Goal: Answer question/provide support

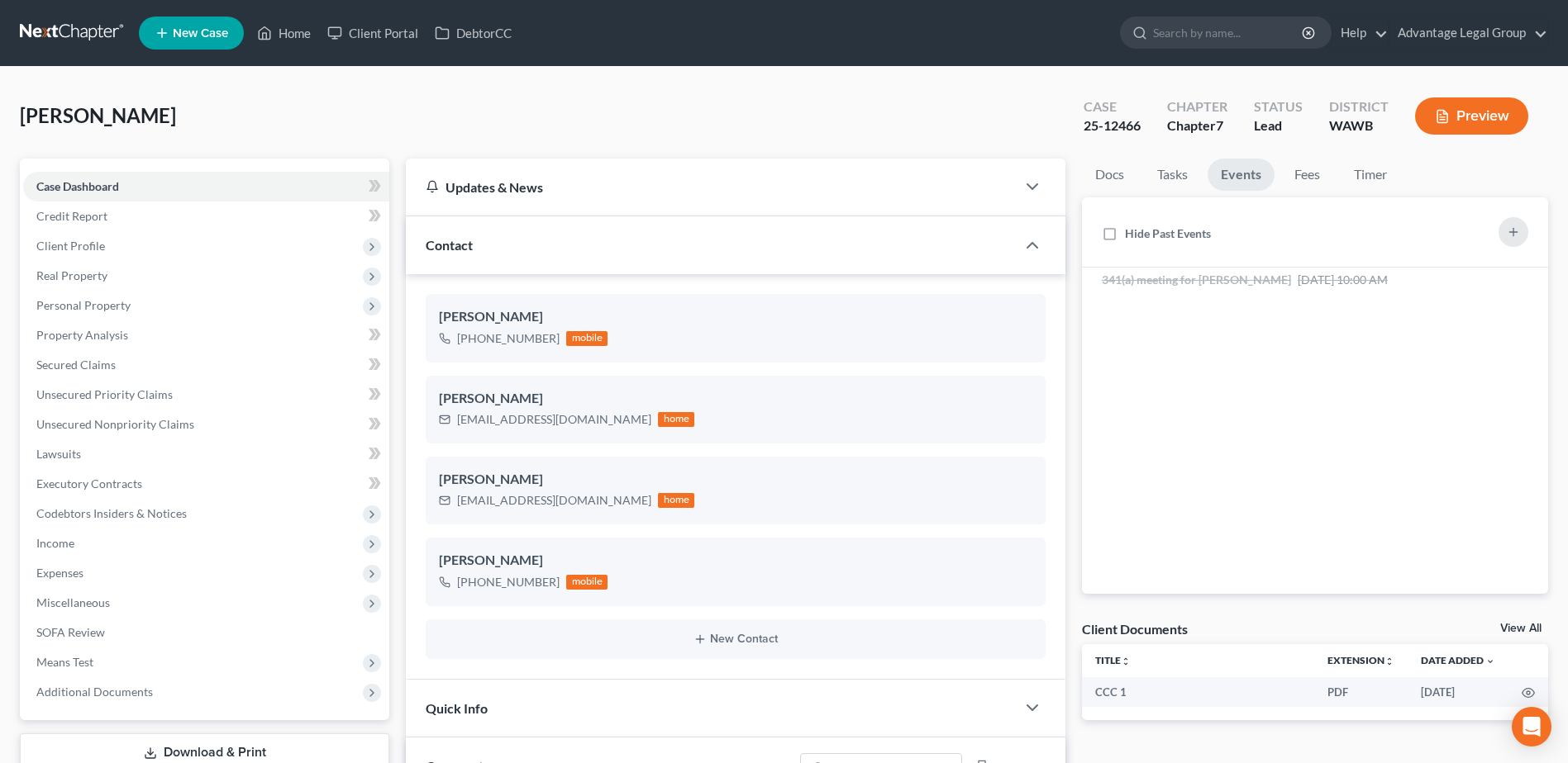
select select "0"
drag, startPoint x: 296, startPoint y: 38, endPoint x: 356, endPoint y: 95, distance: 82.8
click at [296, 38] on link "Home" at bounding box center [284, 33] width 70 height 29
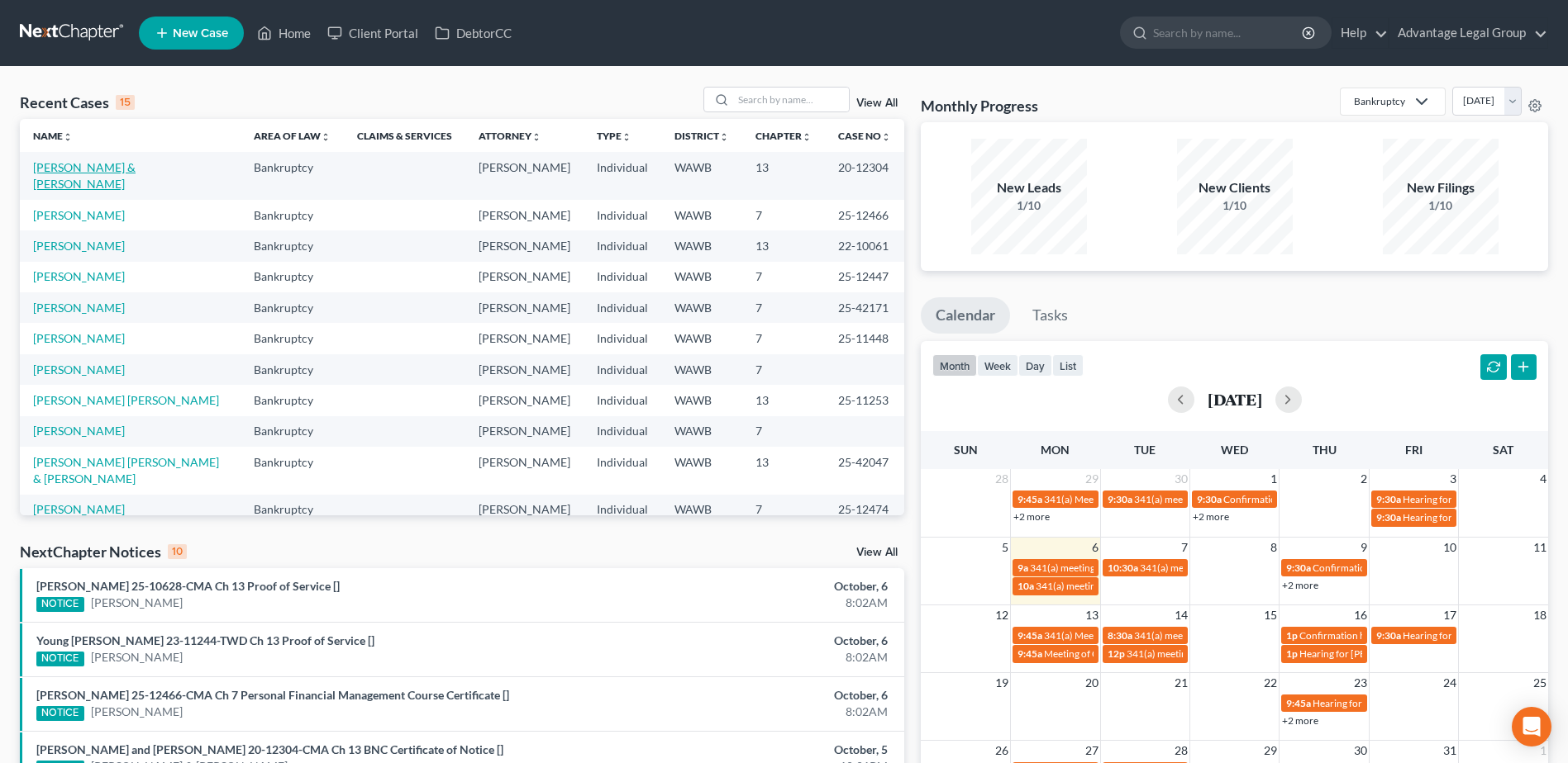
click at [129, 166] on link "[PERSON_NAME] & [PERSON_NAME]" at bounding box center [84, 175] width 103 height 30
select select "2"
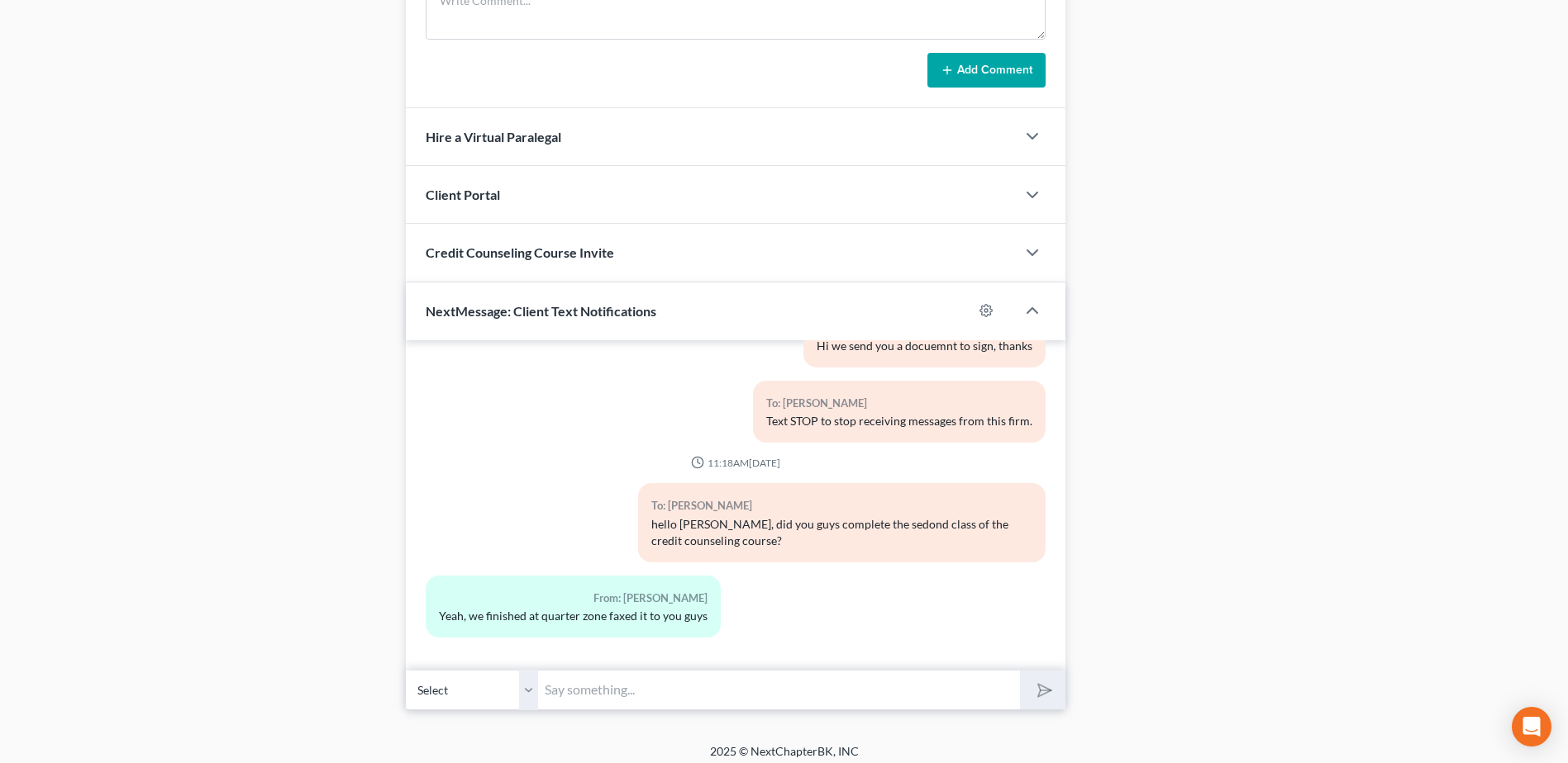
scroll to position [1268, 0]
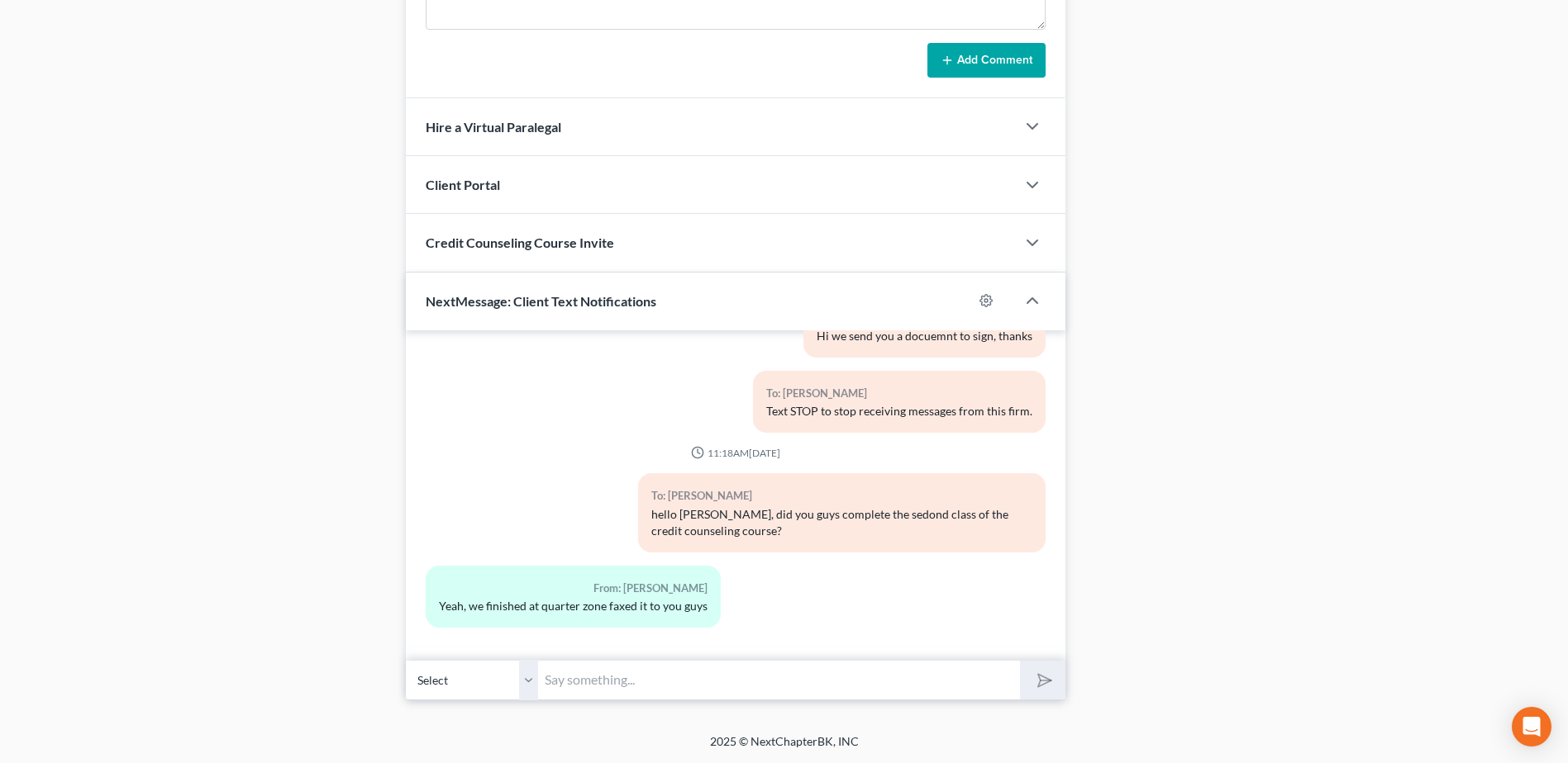
click at [609, 682] on input "text" at bounding box center [778, 680] width 481 height 41
type input "Can you send it the certificate of completion via email please."
click at [1020, 661] on button "submit" at bounding box center [1042, 680] width 46 height 39
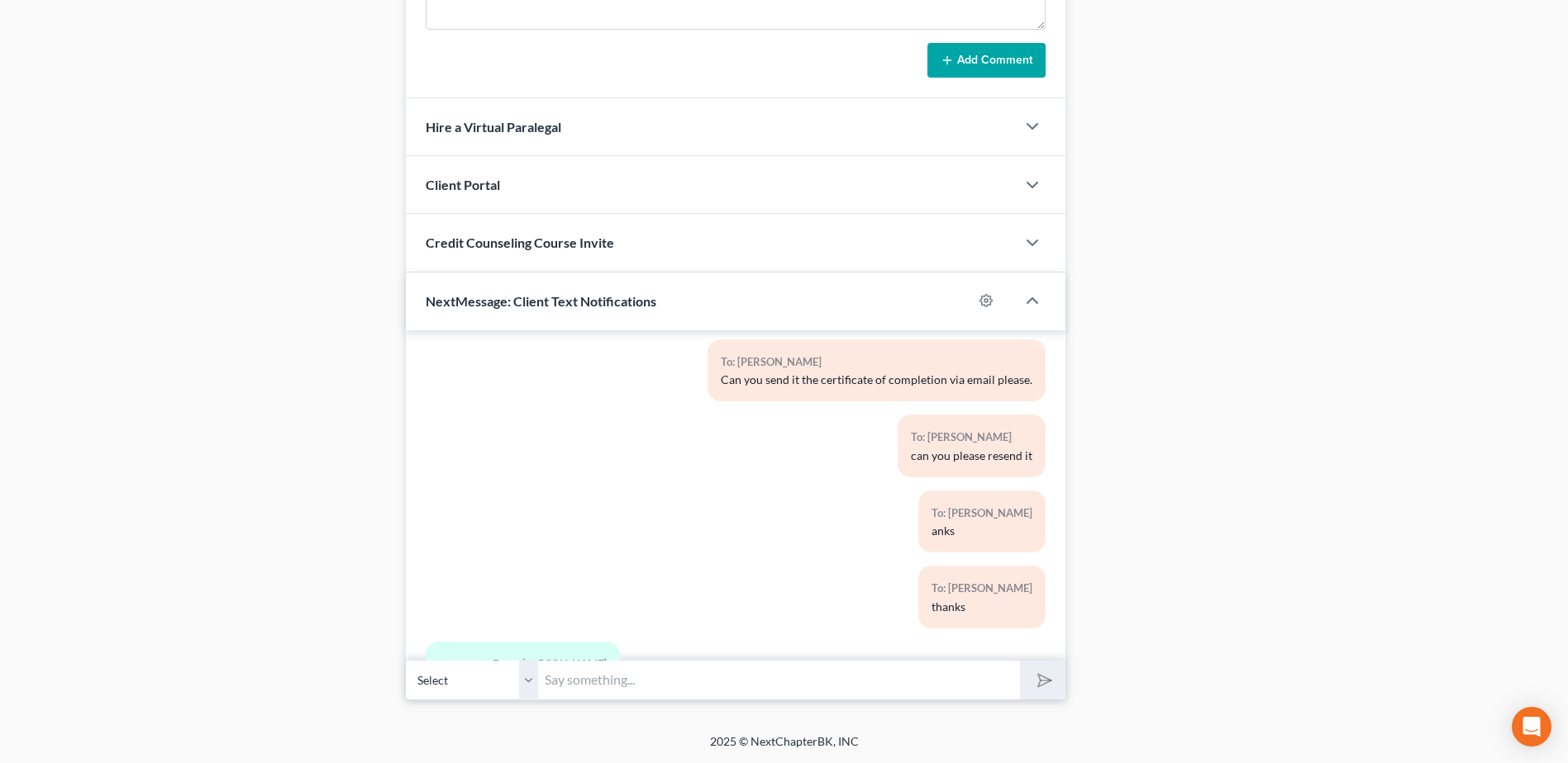
scroll to position [461, 0]
